Goal: Task Accomplishment & Management: Understand process/instructions

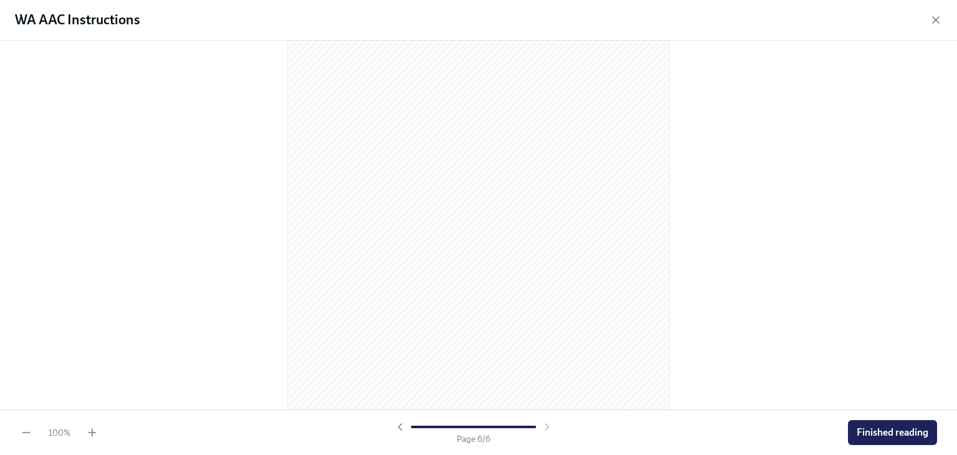
scroll to position [2548, 0]
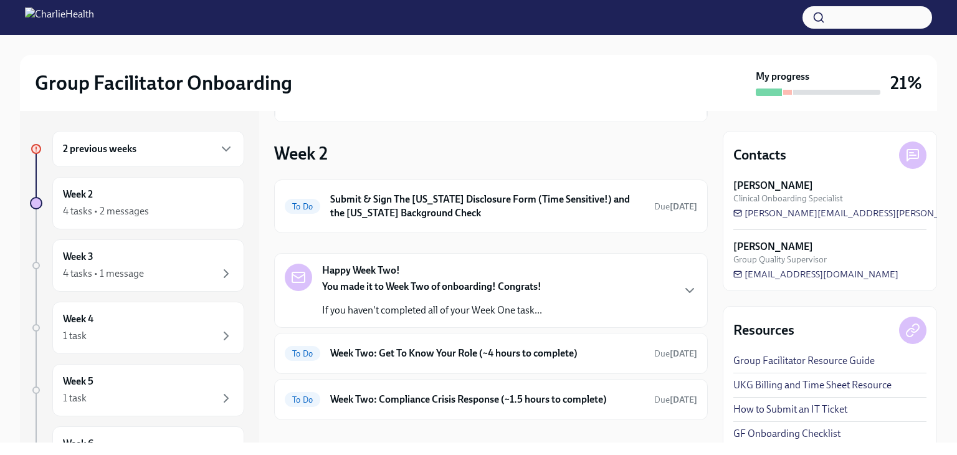
scroll to position [107, 0]
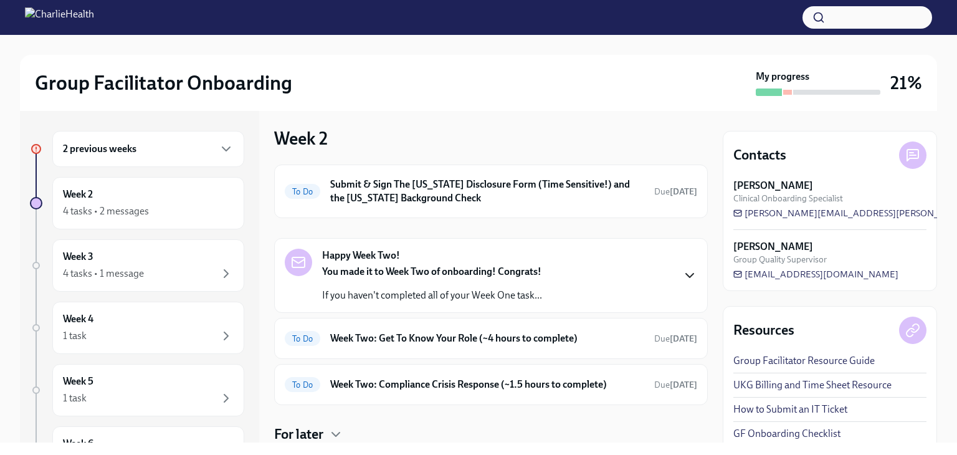
click at [684, 270] on icon "button" at bounding box center [689, 275] width 15 height 15
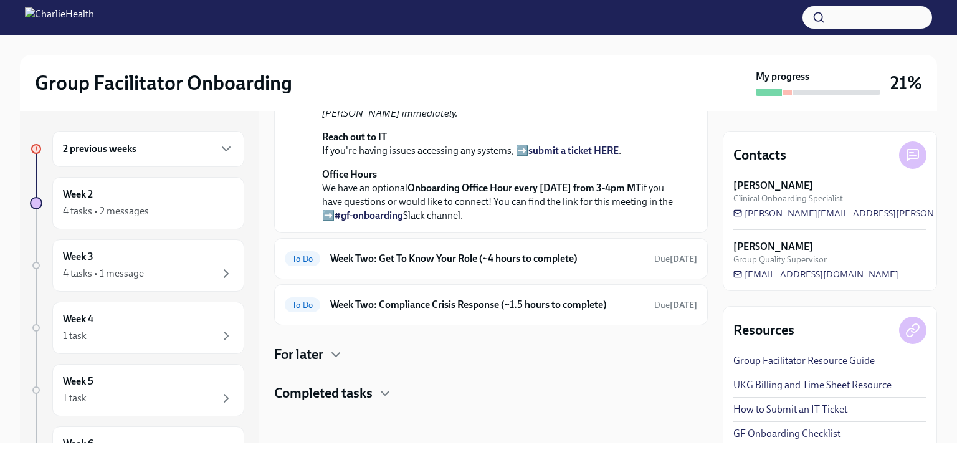
scroll to position [594, 0]
click at [533, 257] on h6 "Week Two: Get To Know Your Role (~4 hours to complete)" at bounding box center [487, 259] width 314 height 14
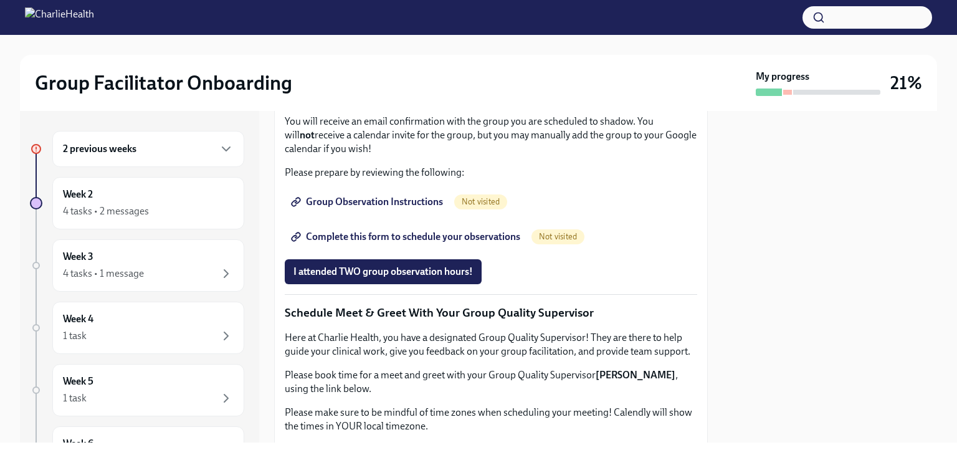
scroll to position [767, 0]
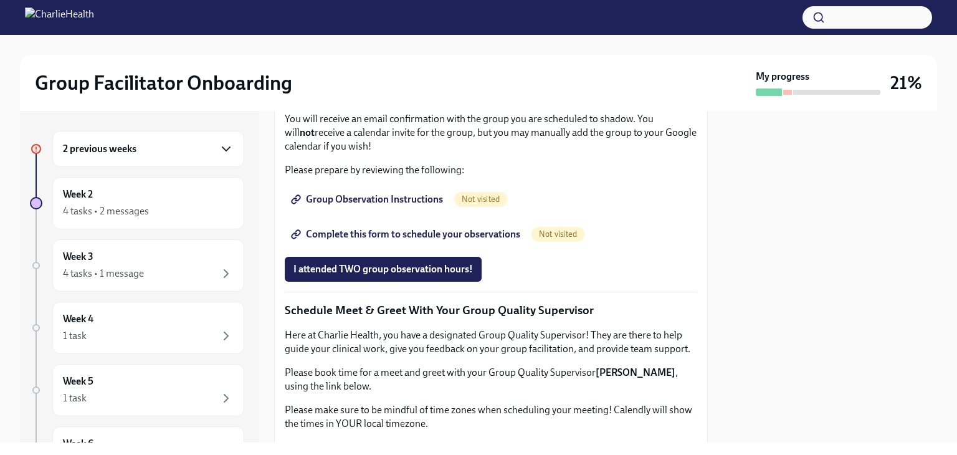
click at [219, 150] on icon "button" at bounding box center [226, 148] width 15 height 15
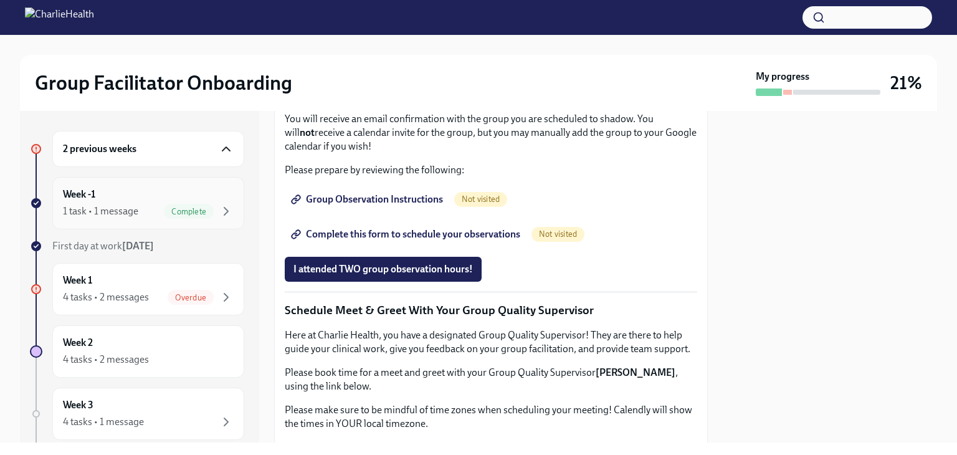
click at [130, 201] on div "Week -1 1 task • 1 message Complete" at bounding box center [148, 203] width 171 height 31
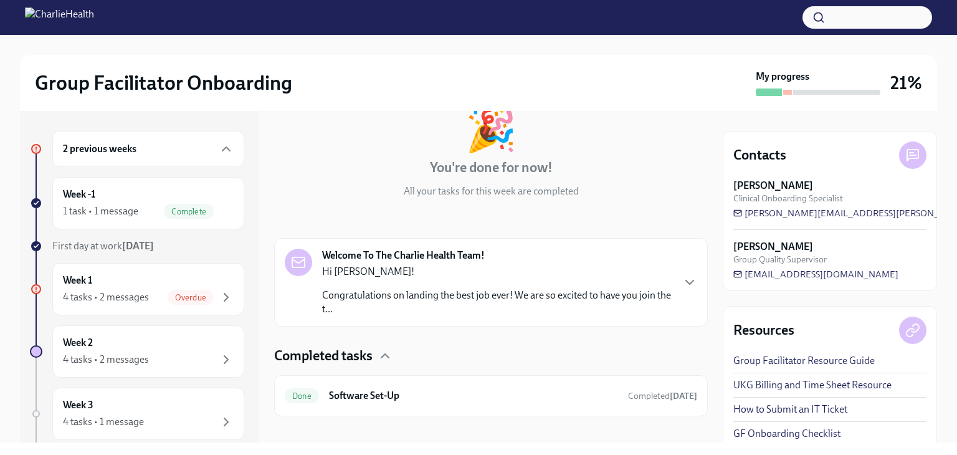
scroll to position [92, 0]
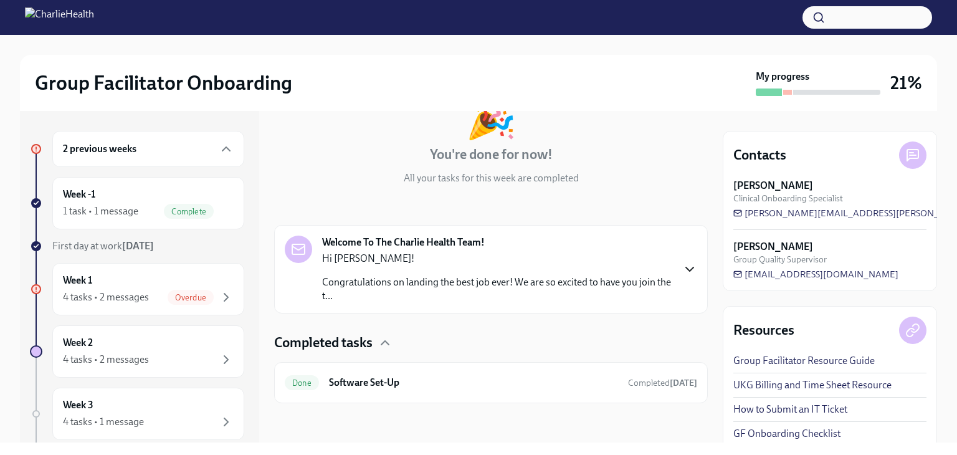
click at [684, 270] on icon "button" at bounding box center [689, 269] width 15 height 15
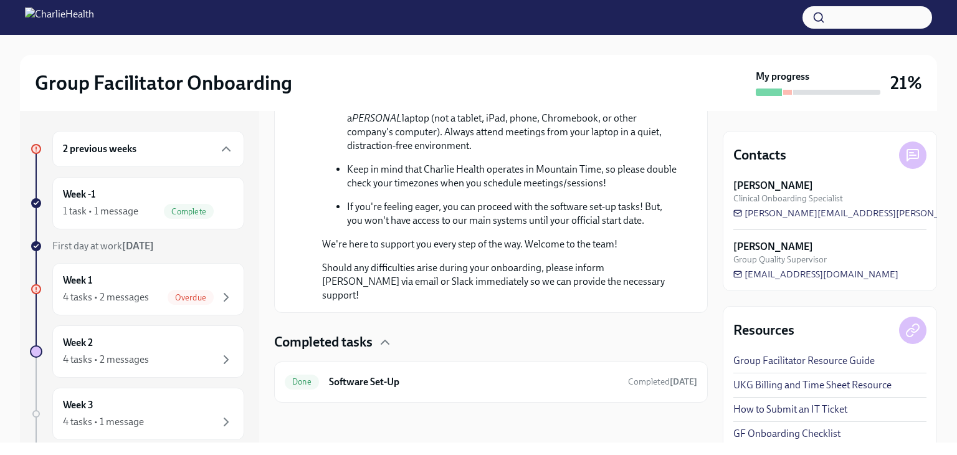
scroll to position [735, 0]
click at [174, 290] on div "Overdue" at bounding box center [191, 297] width 46 height 15
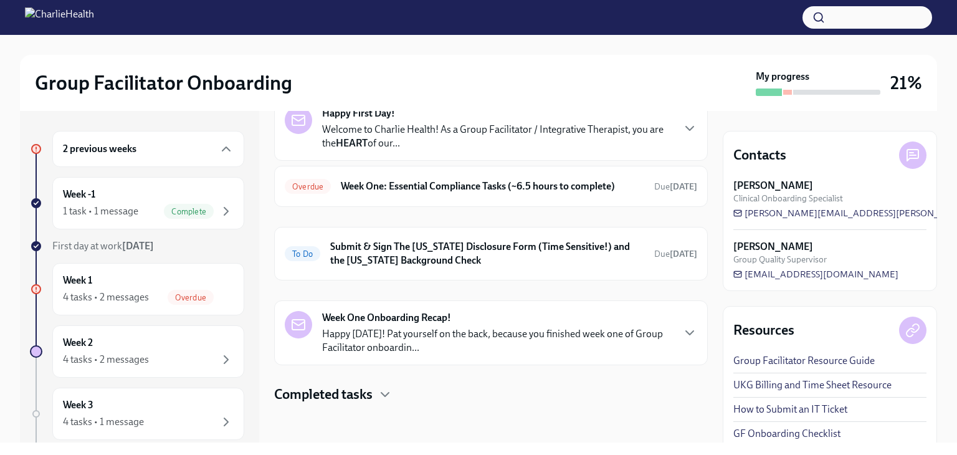
click at [375, 390] on div "Completed tasks" at bounding box center [491, 394] width 434 height 19
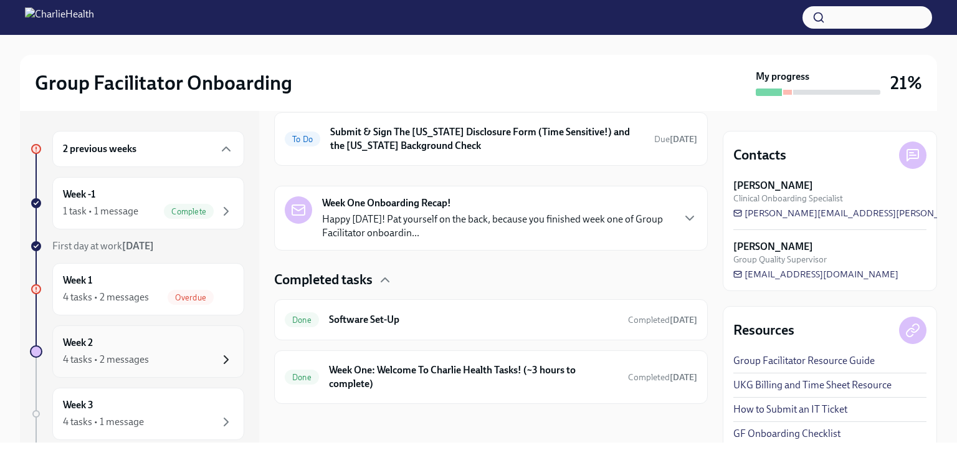
click at [219, 355] on icon "button" at bounding box center [226, 359] width 15 height 15
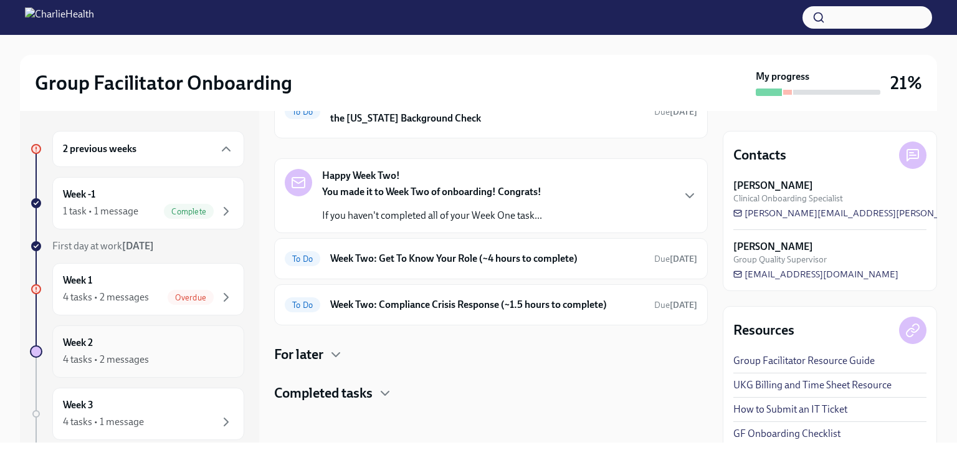
scroll to position [186, 0]
click at [589, 262] on h6 "Week Two: Get To Know Your Role (~4 hours to complete)" at bounding box center [487, 260] width 314 height 14
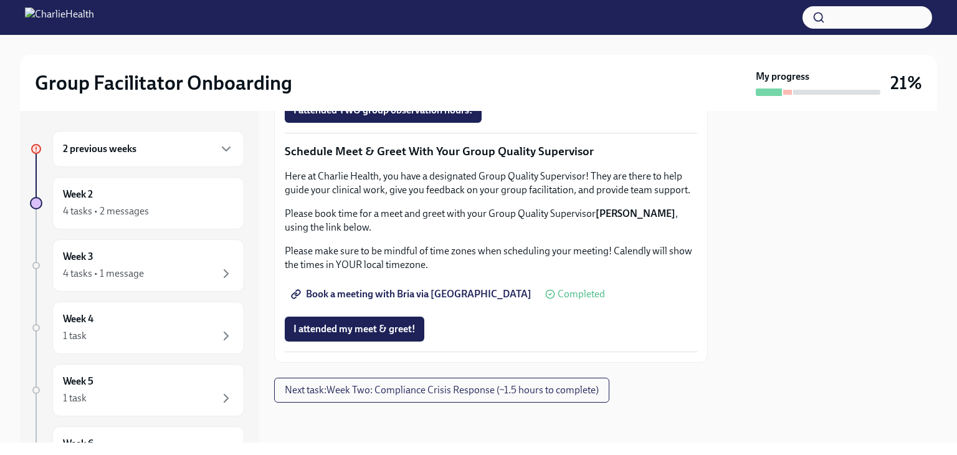
scroll to position [972, 0]
click at [382, 47] on span "Group Observation Instructions" at bounding box center [369, 40] width 150 height 12
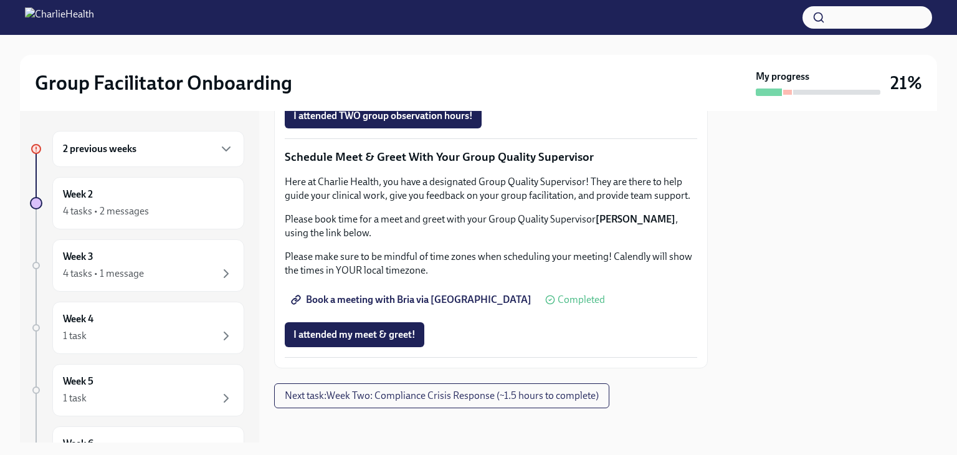
scroll to position [918, 0]
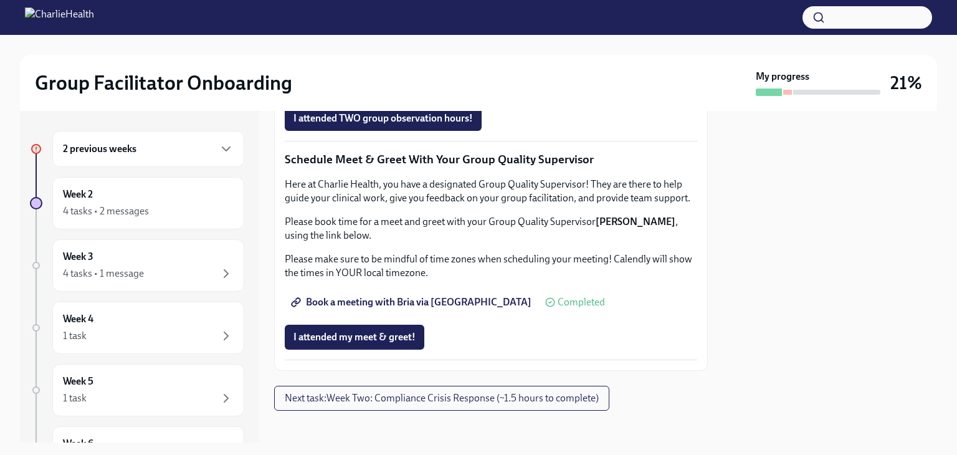
click at [485, 90] on span "Complete this form to schedule your observations" at bounding box center [407, 83] width 227 height 12
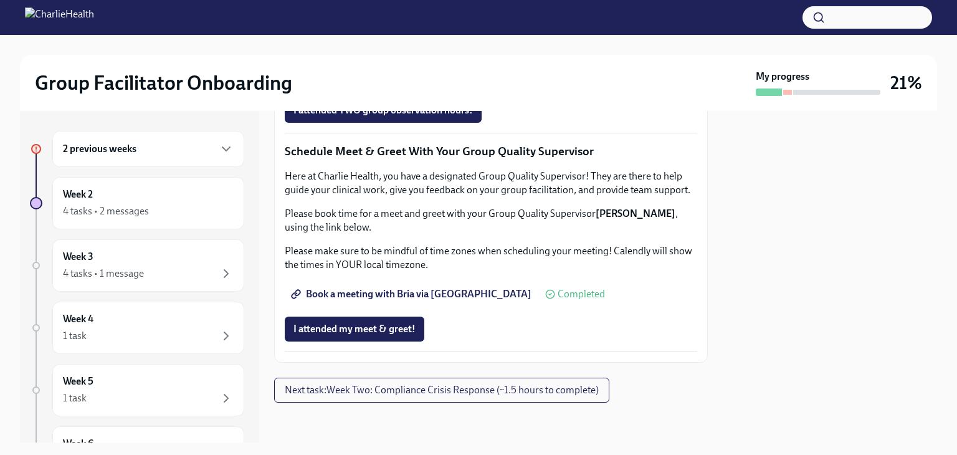
scroll to position [1246, 0]
click at [554, 392] on span "Next task : Week Two: Compliance Crisis Response (~1.5 hours to complete)" at bounding box center [442, 390] width 314 height 12
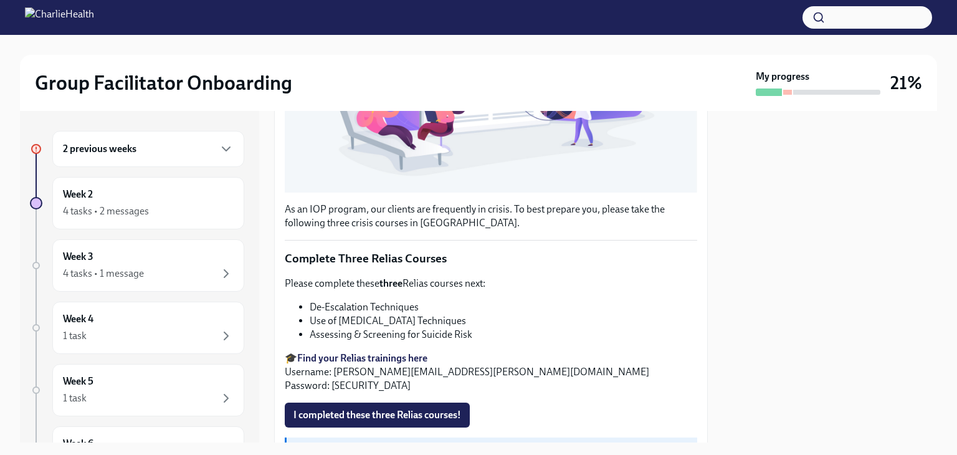
scroll to position [375, 0]
